Goal: Navigation & Orientation: Find specific page/section

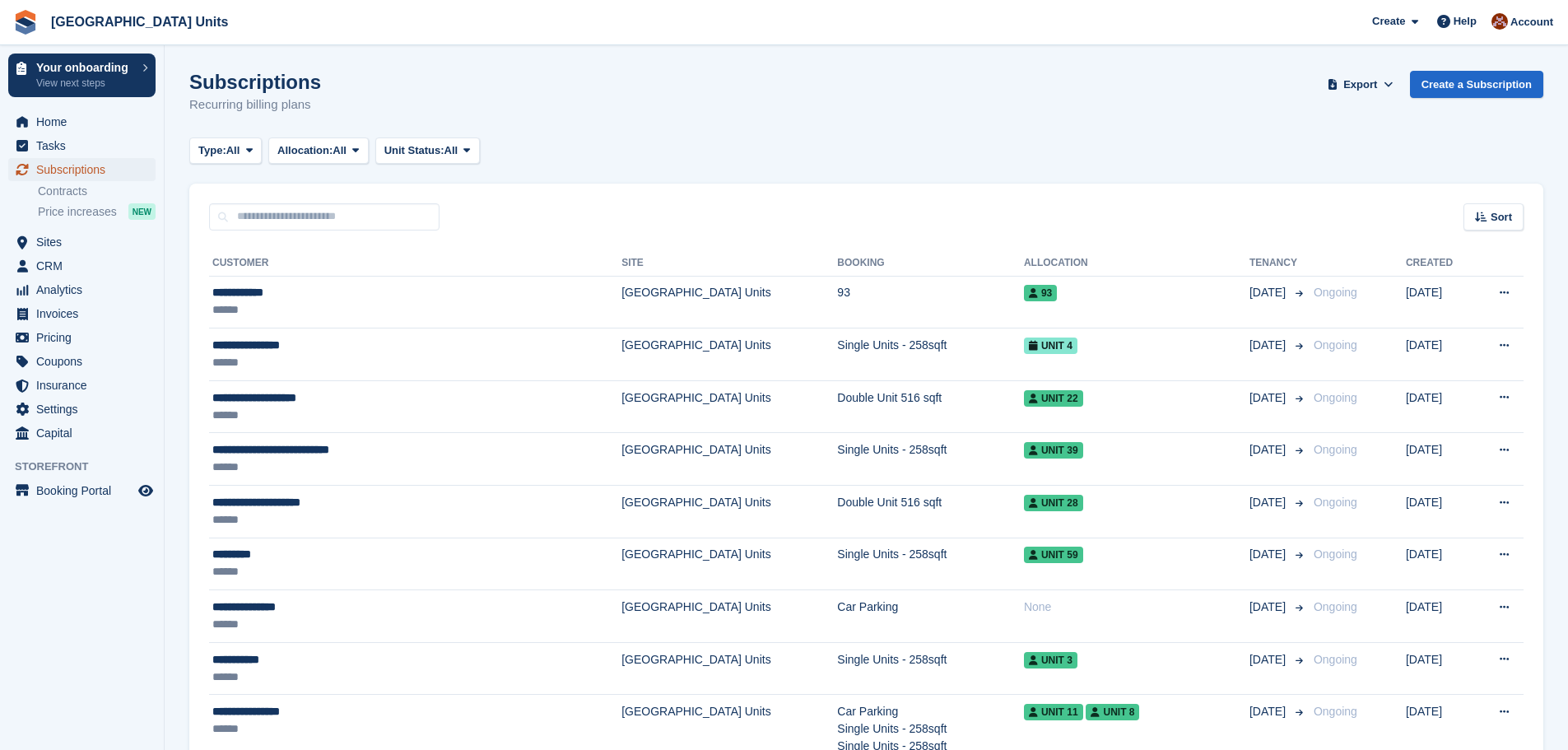
drag, startPoint x: 91, startPoint y: 173, endPoint x: 147, endPoint y: 174, distance: 56.0
click at [91, 173] on span "Subscriptions" at bounding box center [85, 170] width 98 height 23
click at [54, 240] on span "Sites" at bounding box center [85, 242] width 98 height 23
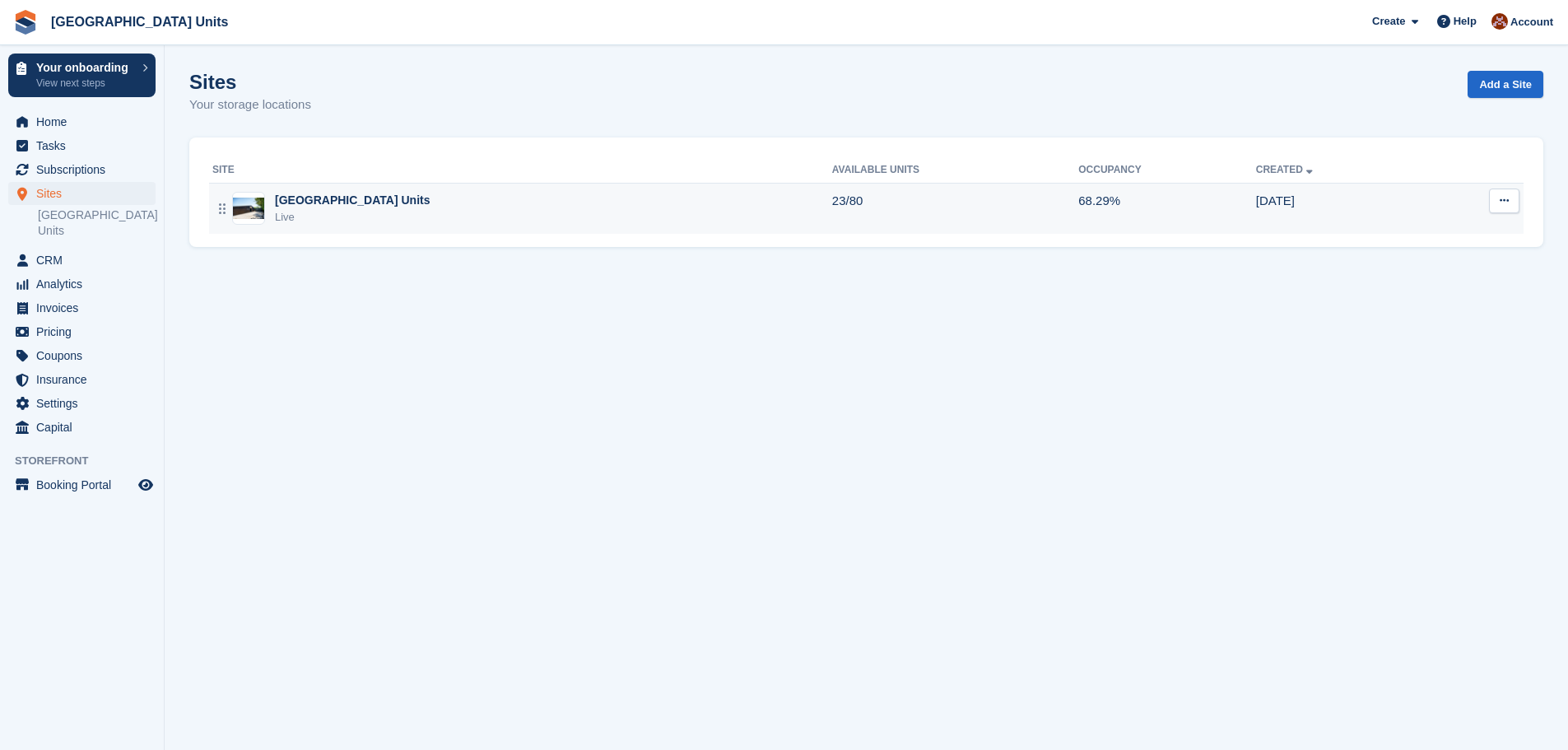
click at [832, 193] on td "23/80" at bounding box center [955, 208] width 246 height 51
